Goal: Task Accomplishment & Management: Manage account settings

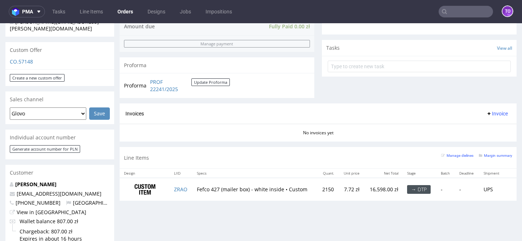
scroll to position [237, 0]
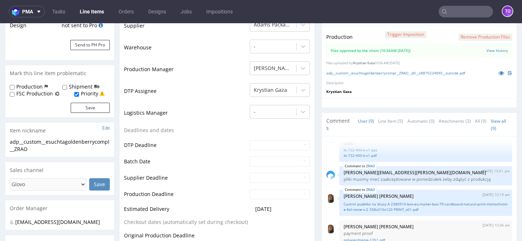
scroll to position [183, 0]
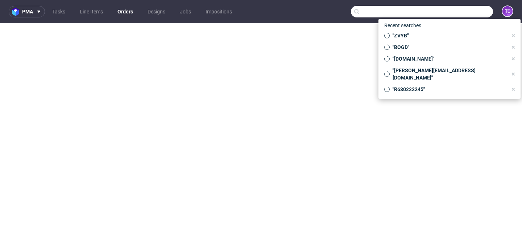
click at [454, 17] on input "text" at bounding box center [422, 12] width 142 height 12
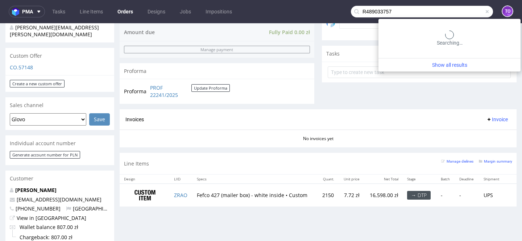
scroll to position [109, 0]
type input "R489033757"
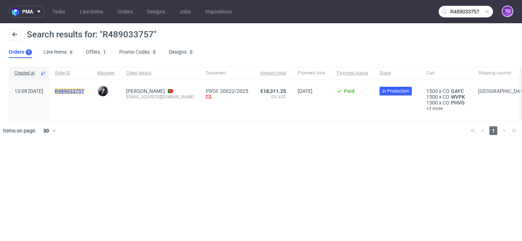
click at [84, 92] on mark "R489033757" at bounding box center [69, 91] width 29 height 6
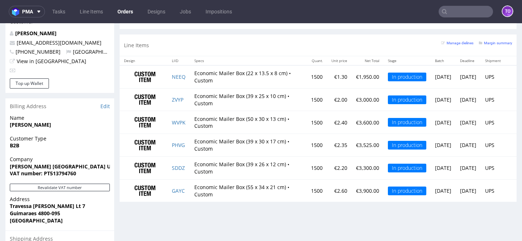
scroll to position [381, 0]
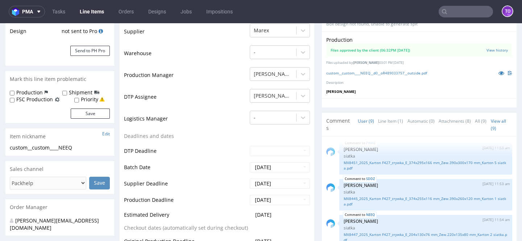
scroll to position [168, 0]
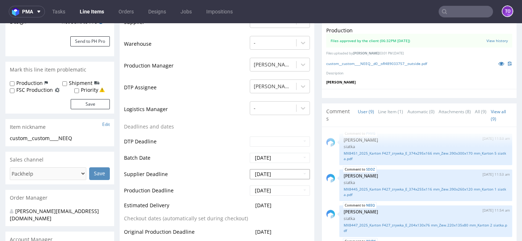
click at [259, 177] on input "2025-10-17" at bounding box center [280, 174] width 60 height 10
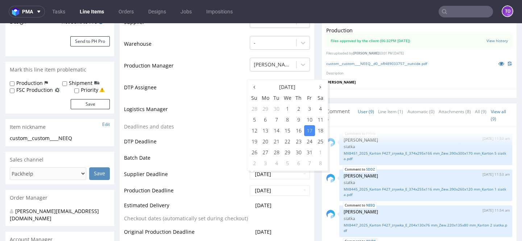
click at [202, 137] on td "DTP Deadline" at bounding box center [186, 144] width 124 height 16
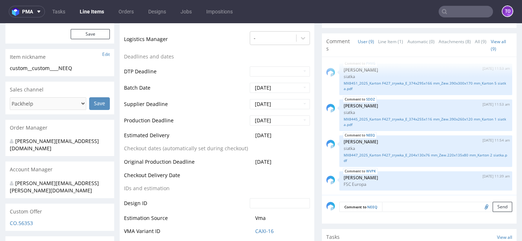
scroll to position [0, 0]
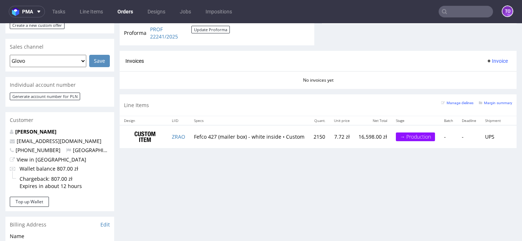
scroll to position [304, 0]
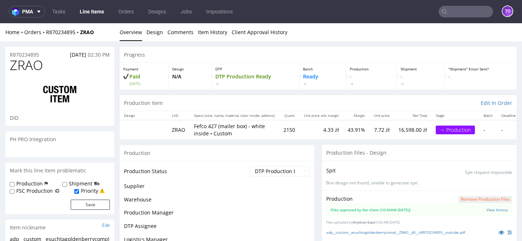
scroll to position [109, 0]
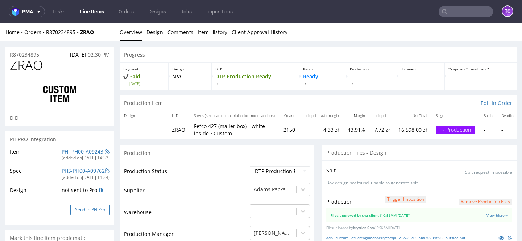
click at [79, 208] on button "Send to PH Pro" at bounding box center [90, 209] width 40 height 10
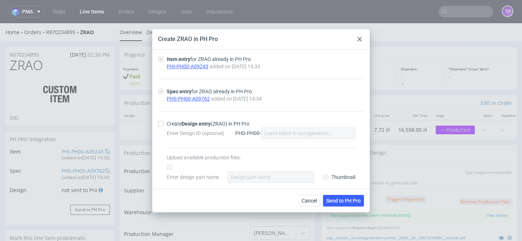
click at [164, 121] on div at bounding box center [162, 124] width 9 height 6
click at [164, 121] on input "Create Design entry (ZRAO) in PH Pro" at bounding box center [161, 124] width 6 height 6
checkbox input "true"
click at [311, 199] on span "Cancel" at bounding box center [309, 200] width 15 height 5
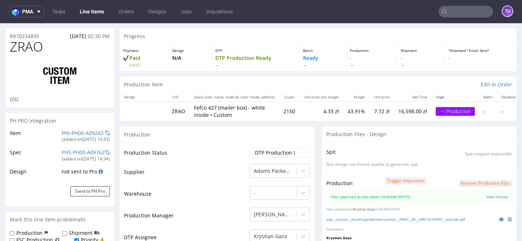
scroll to position [0, 0]
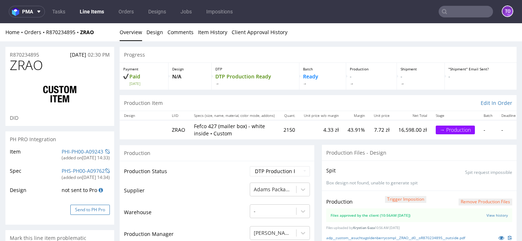
click at [78, 212] on button "Send to PH Pro" at bounding box center [90, 209] width 40 height 10
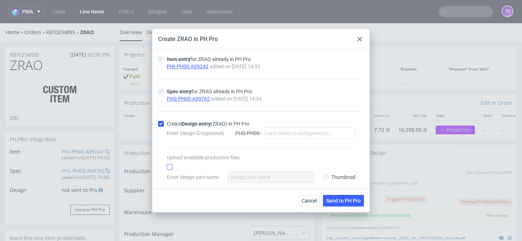
click at [169, 166] on input "checkbox" at bounding box center [170, 167] width 6 height 6
checkbox input "true"
radio input "true"
click at [293, 172] on input "Enter design part name" at bounding box center [271, 177] width 86 height 12
type input "out"
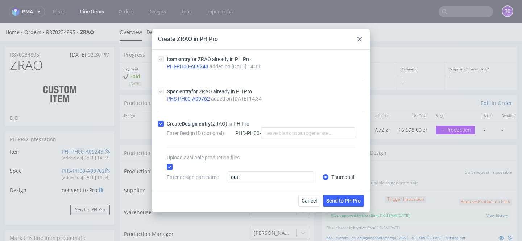
click at [348, 207] on div "Cancel Send to PH Pro" at bounding box center [261, 201] width 218 height 24
click at [348, 195] on button "Send to PH Pro" at bounding box center [343, 201] width 41 height 12
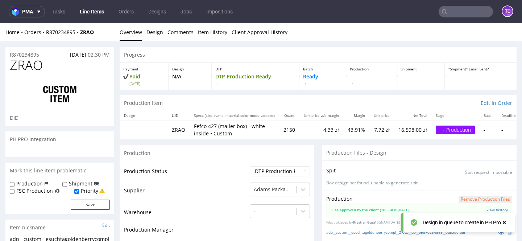
scroll to position [109, 0]
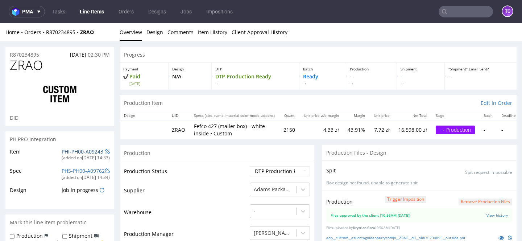
click at [68, 152] on link "PHI-PH00-A09243" at bounding box center [83, 151] width 42 height 7
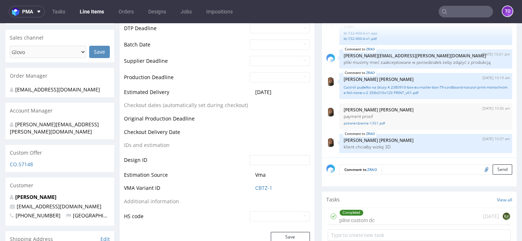
scroll to position [282, 0]
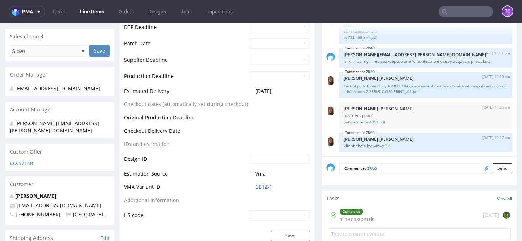
click at [258, 189] on link "CBTZ-1" at bounding box center [263, 186] width 17 height 7
click at [255, 190] on link "CBTZ-1" at bounding box center [263, 186] width 17 height 7
click at [263, 186] on link "CBTZ-1" at bounding box center [263, 186] width 17 height 7
click at [255, 186] on link "CBTZ-1" at bounding box center [263, 186] width 17 height 7
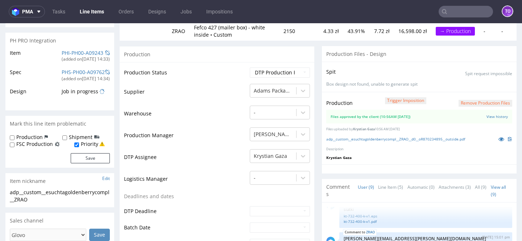
scroll to position [0, 0]
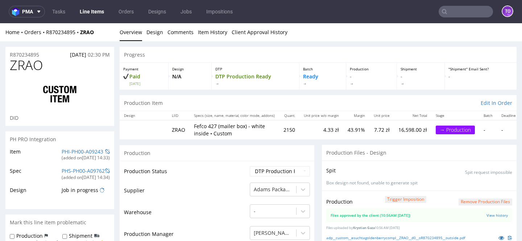
click at [70, 174] on div "PHS-PH00-A09762" at bounding box center [83, 170] width 43 height 7
click at [72, 167] on div "PHS-PH00-A09762" at bounding box center [83, 170] width 43 height 7
click at [72, 170] on link "PHS-PH00-A09762" at bounding box center [83, 170] width 43 height 7
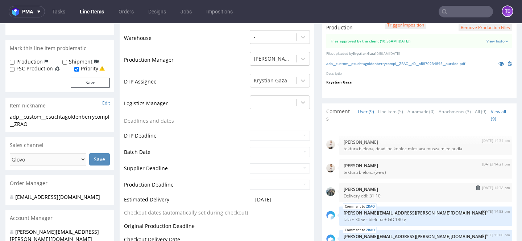
scroll to position [30, 0]
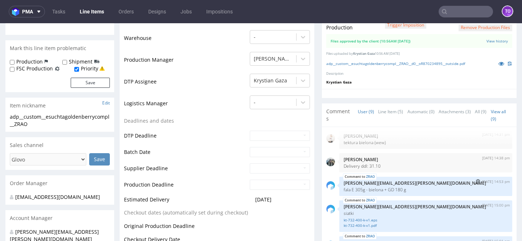
click at [377, 191] on p "fala E 305g - bielona + GD 180 g" at bounding box center [426, 189] width 164 height 5
copy p "fala E 305g - bielona + GD 180 g"
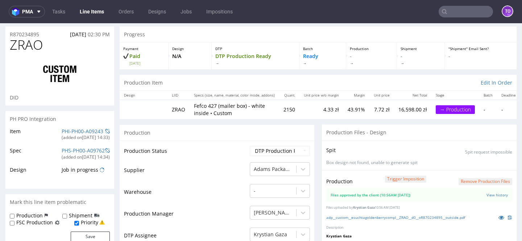
scroll to position [0, 0]
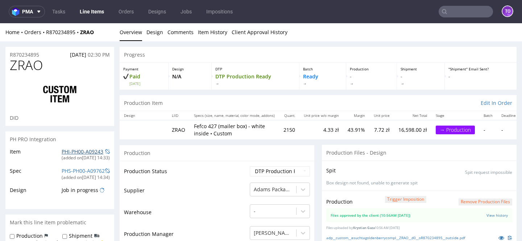
click at [75, 148] on link "PHI-PH00-A09243" at bounding box center [83, 151] width 42 height 7
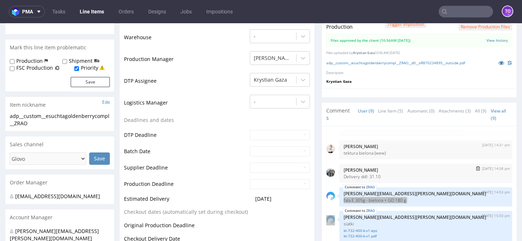
scroll to position [24, 0]
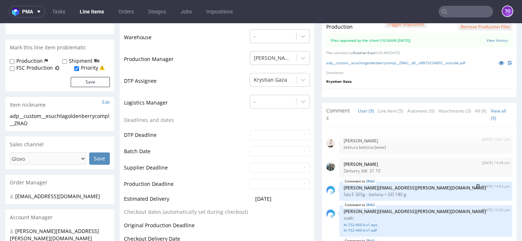
click at [370, 197] on div "ZRAO 10th Oct 25 | 14:53 pm tomasz.kubiak@packhelp.com fala E 305g - bielona + …" at bounding box center [425, 190] width 173 height 19
click at [370, 191] on p "fala E 305g - bielona + GD 180 g" at bounding box center [426, 193] width 164 height 5
copy p "fala E 305g - bielona + GD 180 g"
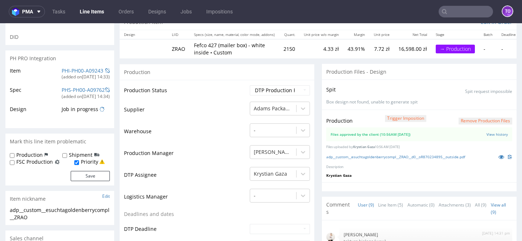
scroll to position [10, 0]
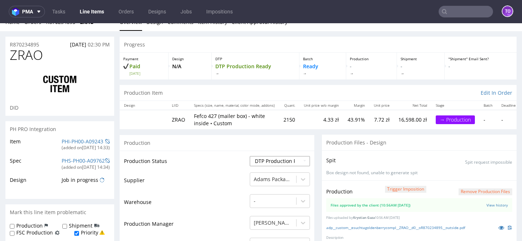
click at [262, 157] on select "Waiting for Artwork Waiting for Diecut Waiting for Mockup Waiting for DTP Waiti…" at bounding box center [280, 161] width 60 height 10
select select "production_in_process"
click at [250, 156] on select "Waiting for Artwork Waiting for Diecut Waiting for Mockup Waiting for DTP Waiti…" at bounding box center [280, 161] width 60 height 10
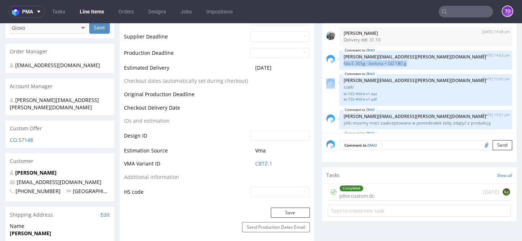
scroll to position [320, 0]
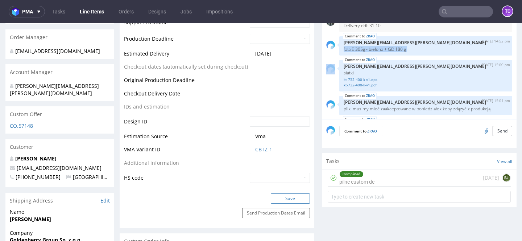
click at [287, 196] on button "Save" at bounding box center [290, 198] width 39 height 10
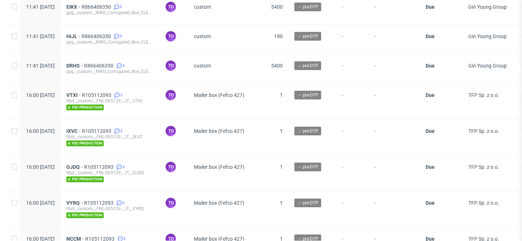
scroll to position [104, 0]
click at [113, 95] on span "R105112093" at bounding box center [97, 95] width 31 height 6
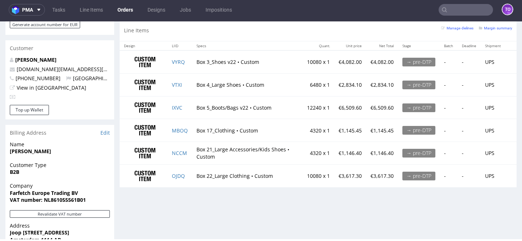
scroll to position [366, 0]
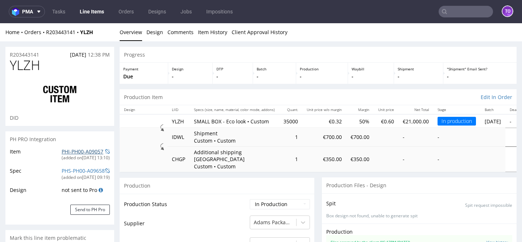
click at [78, 149] on link "PHI-PH00-A09057" at bounding box center [83, 151] width 42 height 7
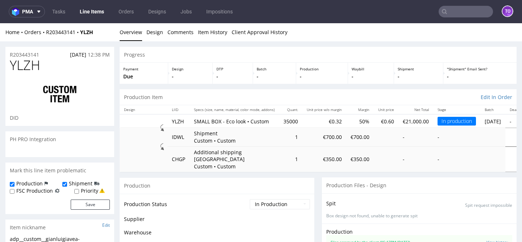
scroll to position [440, 0]
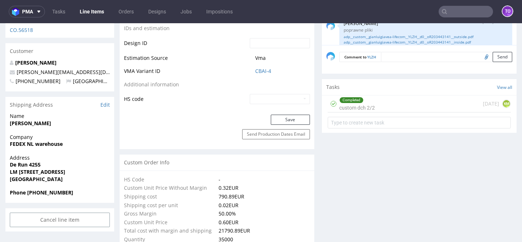
scroll to position [429, 0]
